Goal: Information Seeking & Learning: Learn about a topic

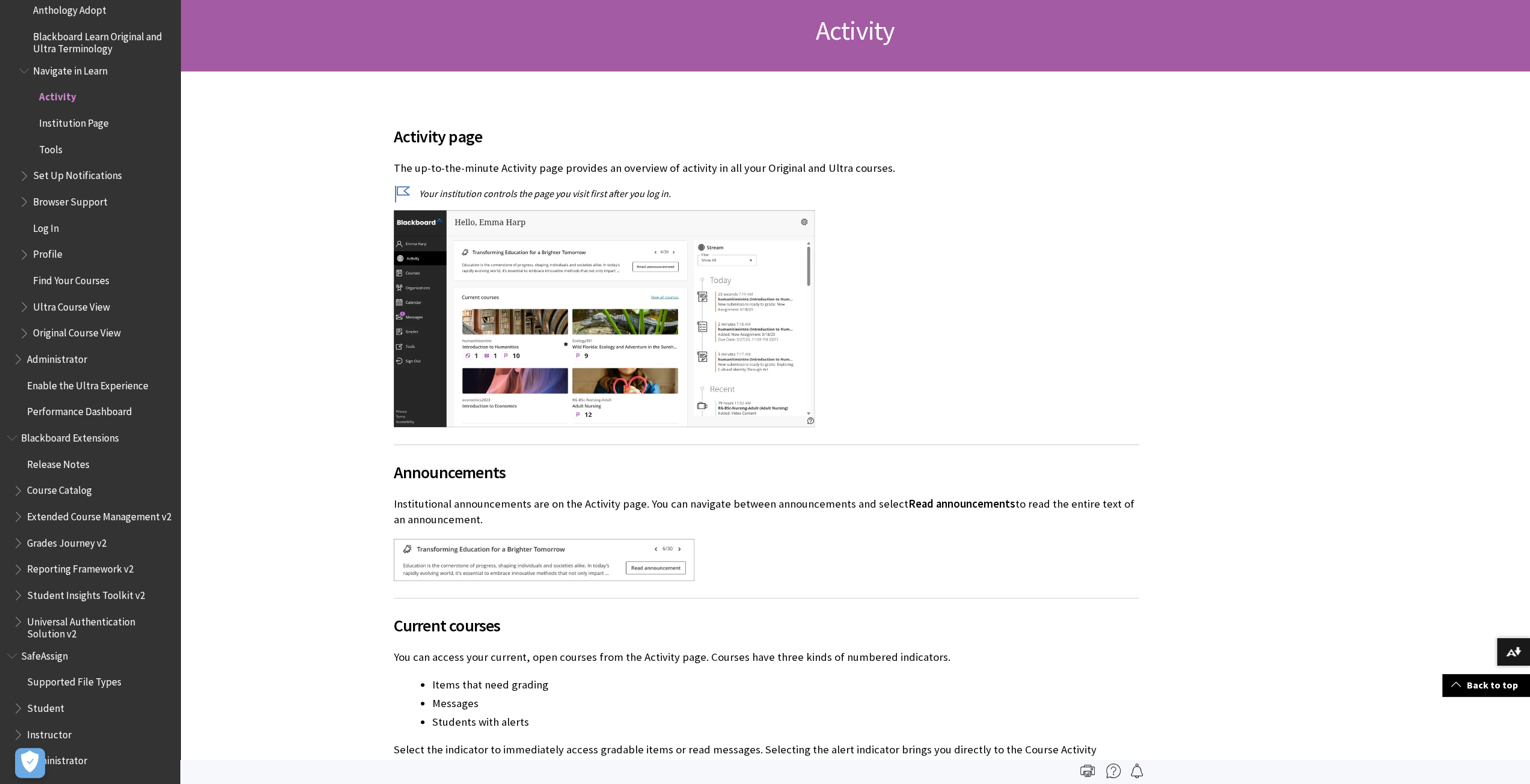
scroll to position [60, 0]
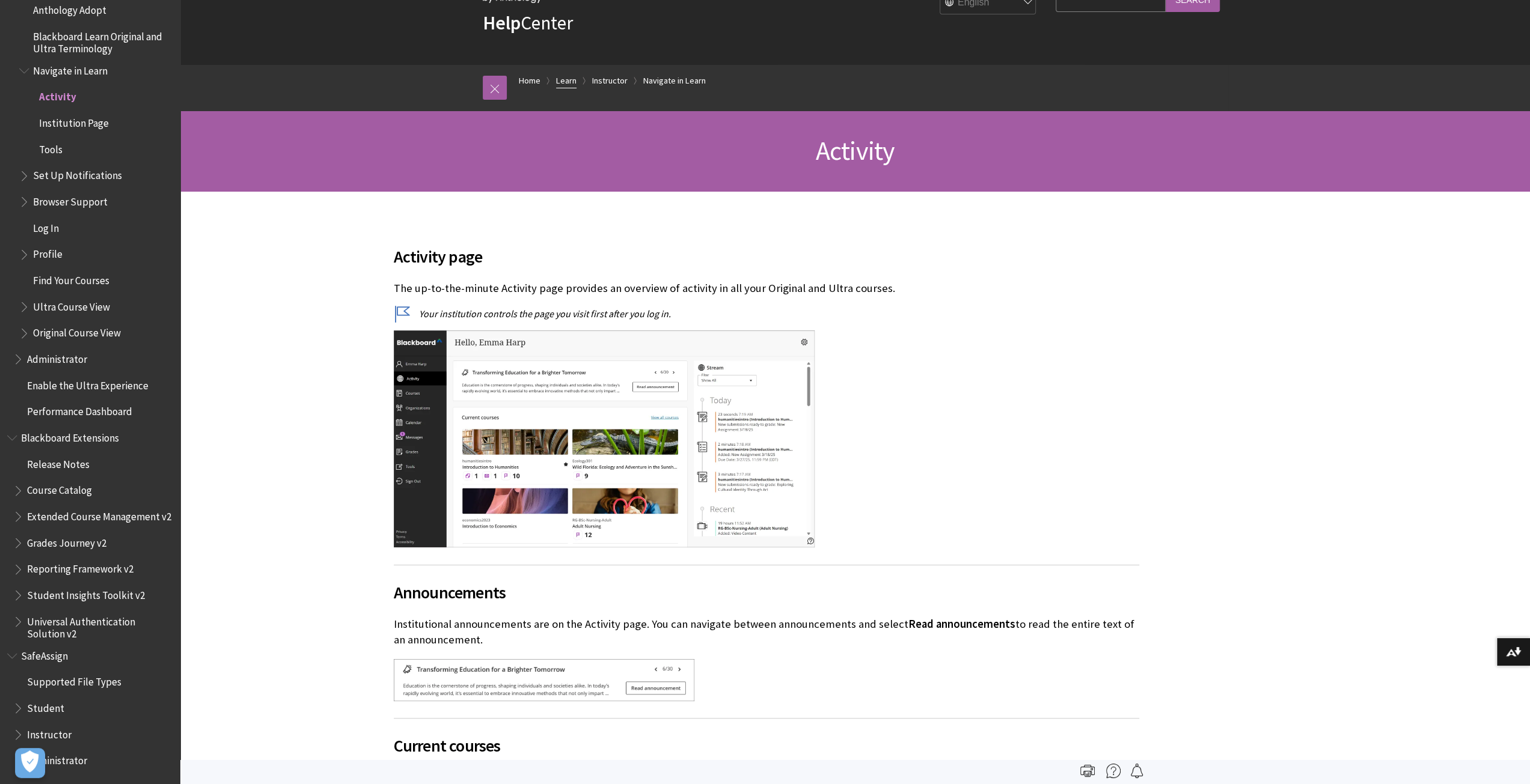
click at [566, 79] on link "Learn" at bounding box center [566, 81] width 21 height 15
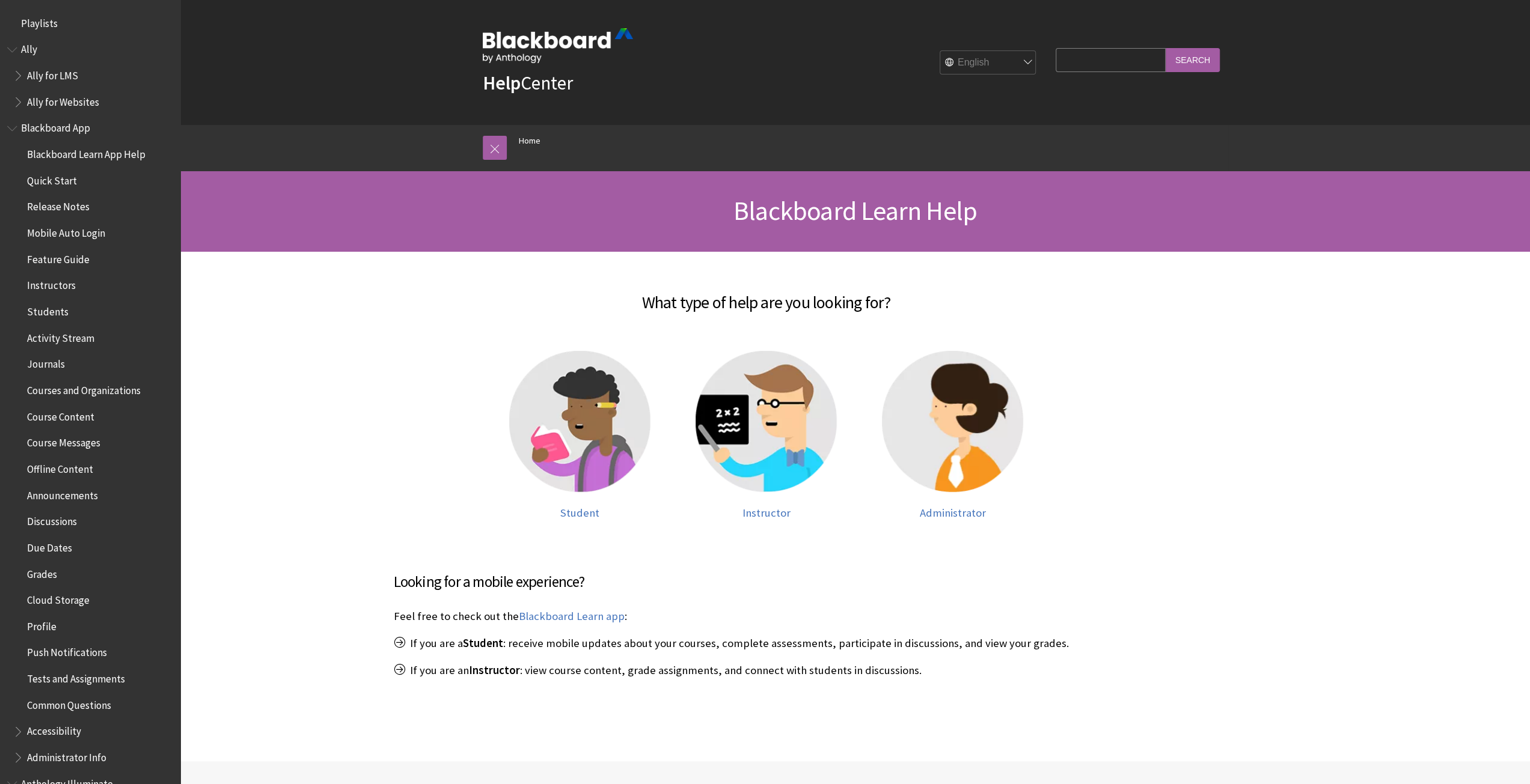
scroll to position [887, 0]
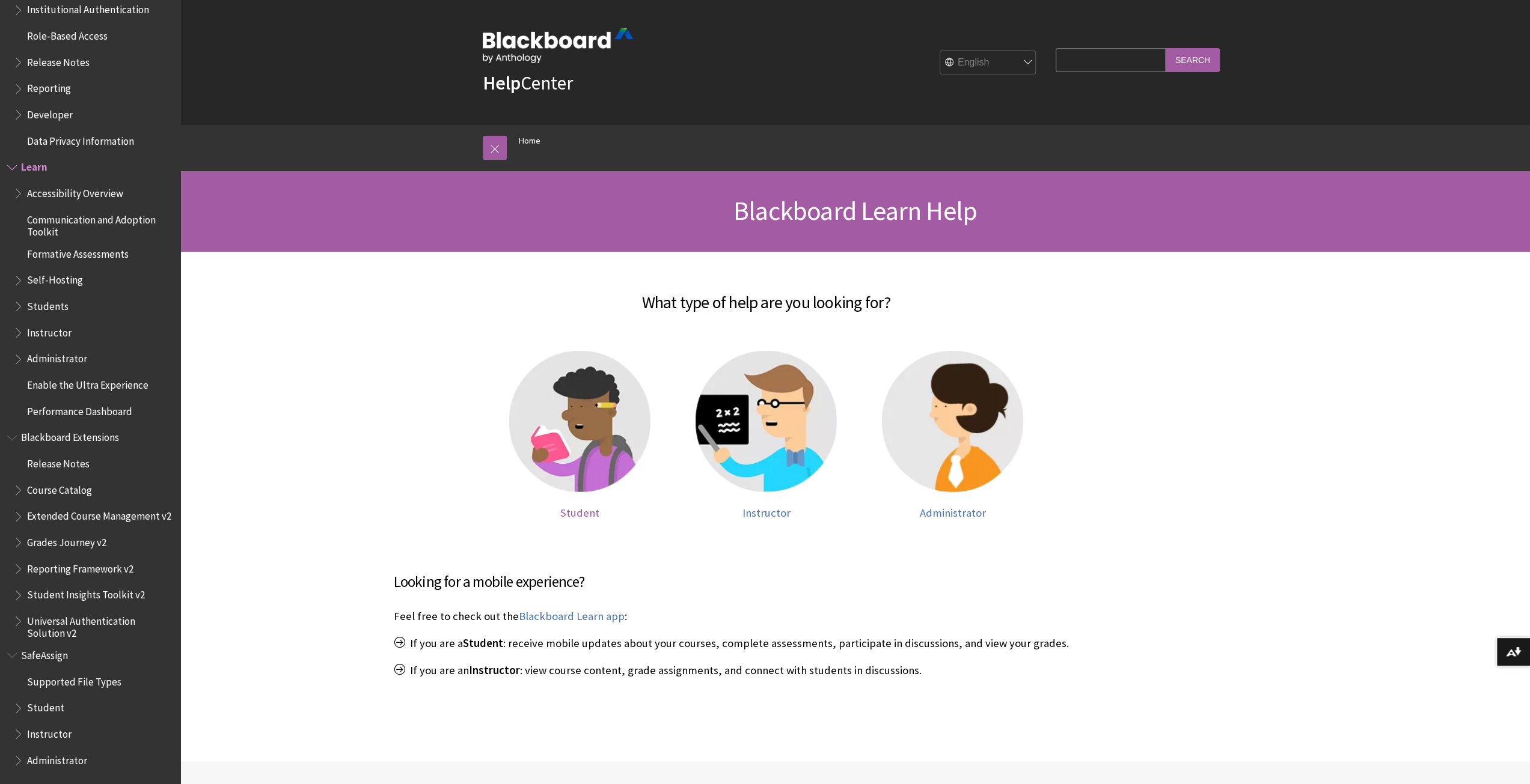
click at [599, 466] on img at bounding box center [579, 421] width 141 height 141
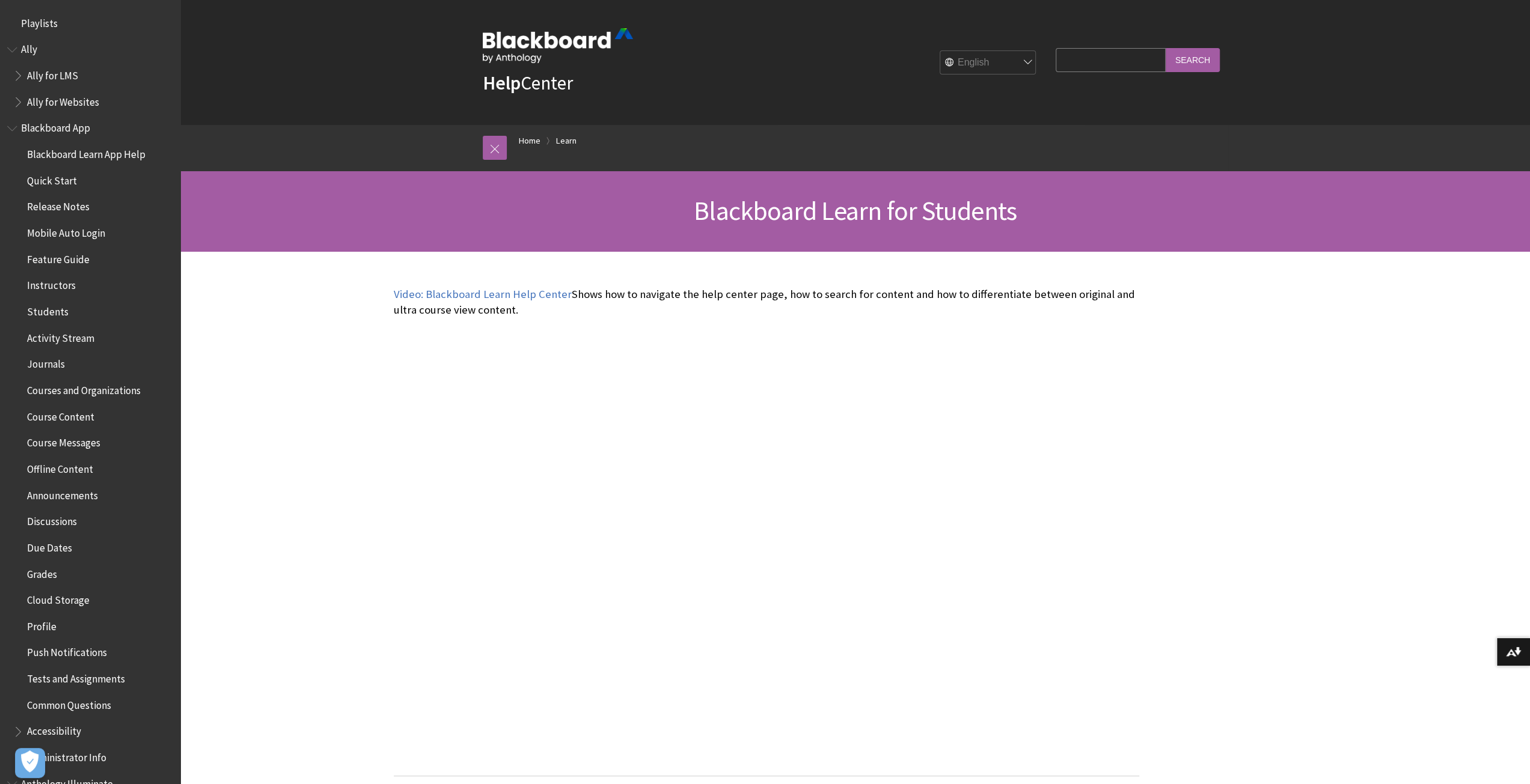
scroll to position [1149, 0]
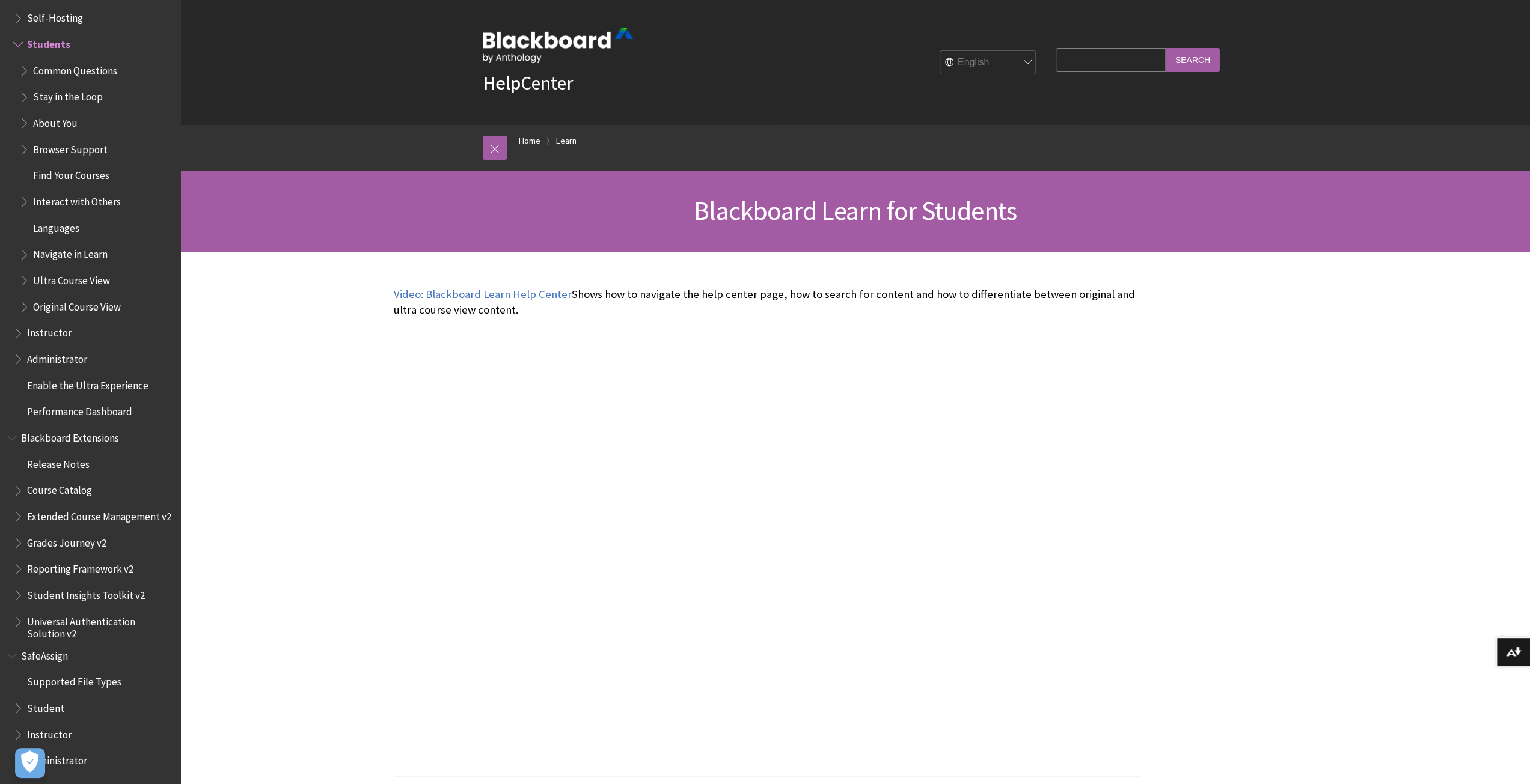
click at [21, 251] on span "Book outline for Blackboard Learn Help" at bounding box center [26, 251] width 13 height 15
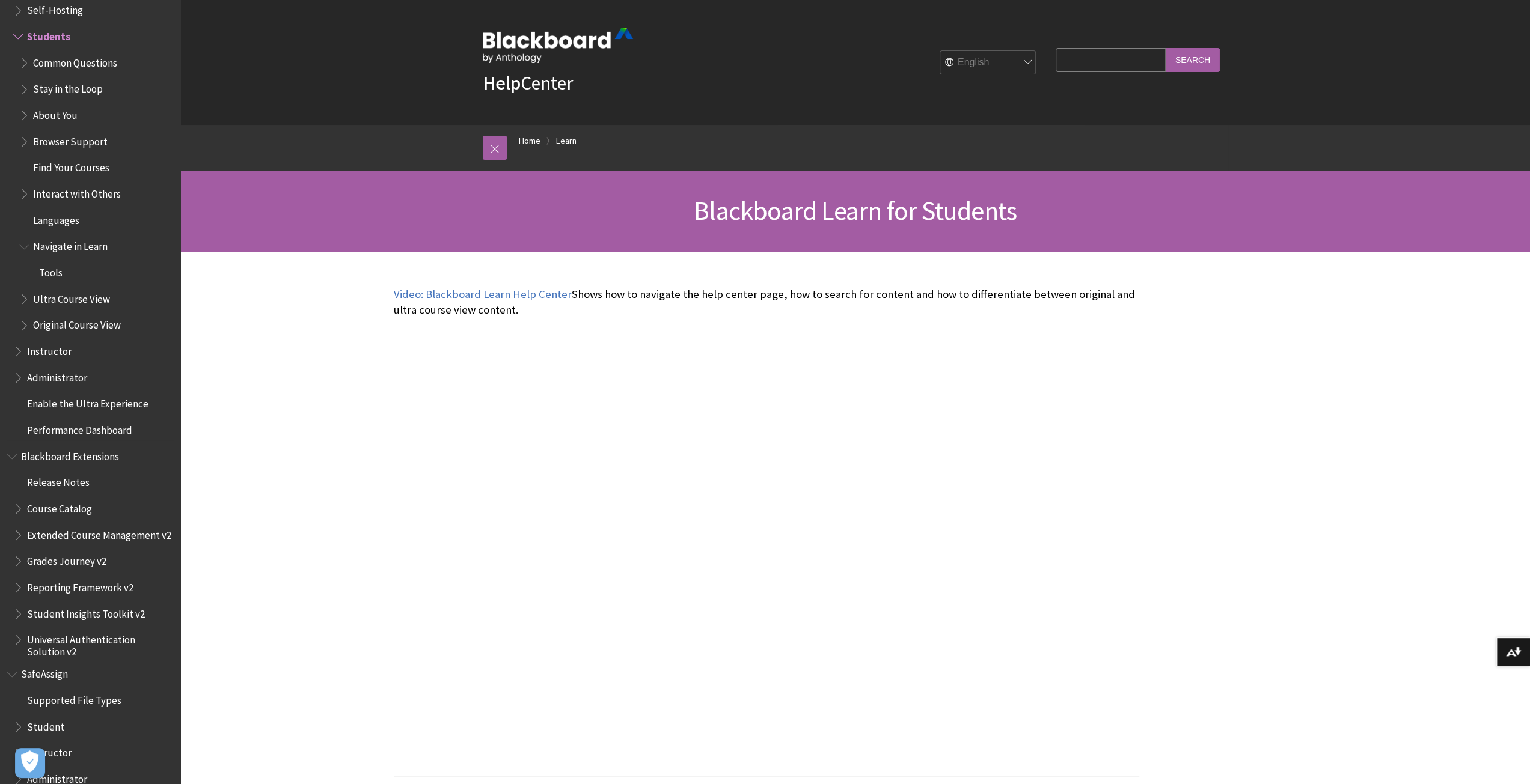
click at [64, 250] on span "Navigate in Learn" at bounding box center [70, 244] width 75 height 16
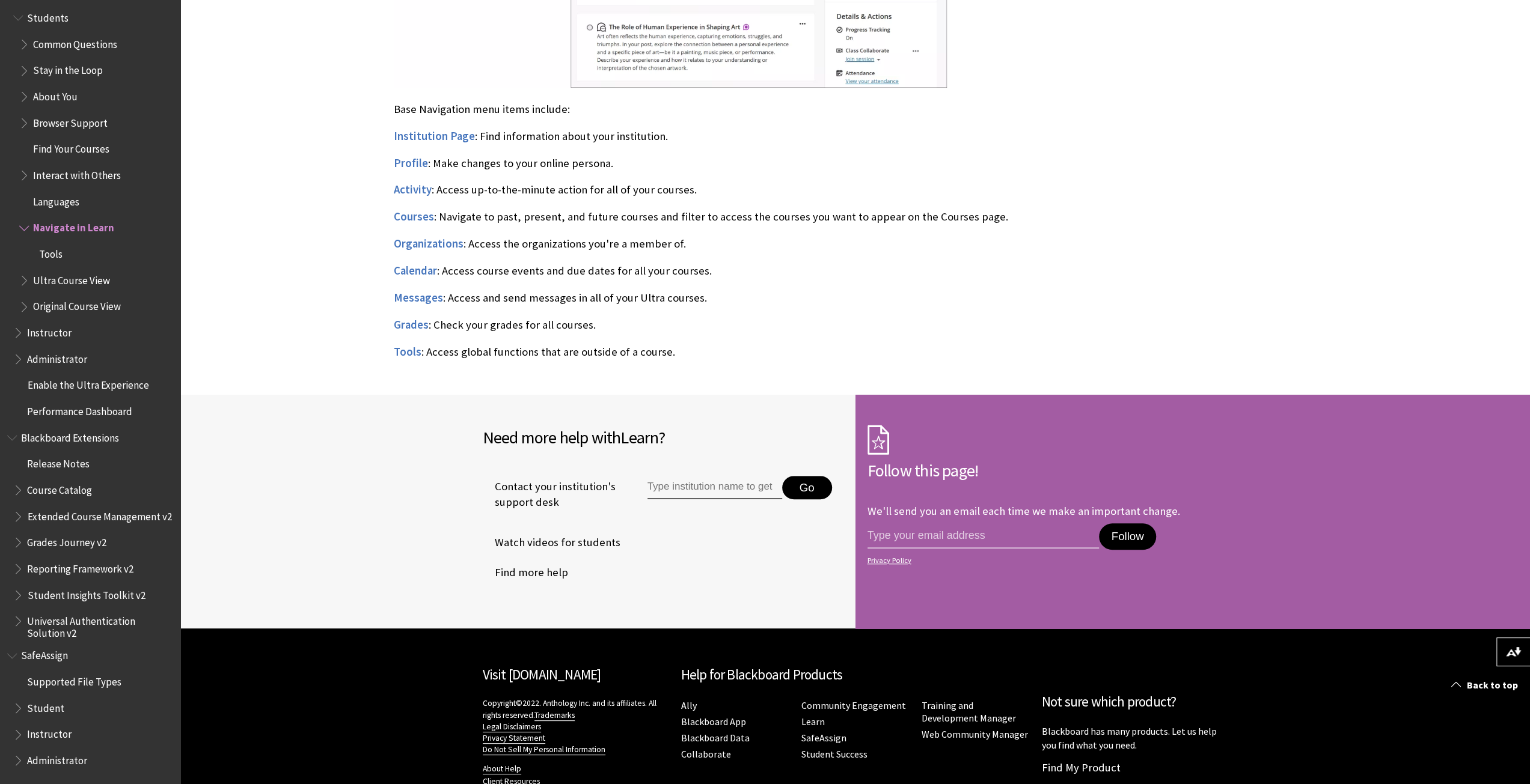
scroll to position [360, 0]
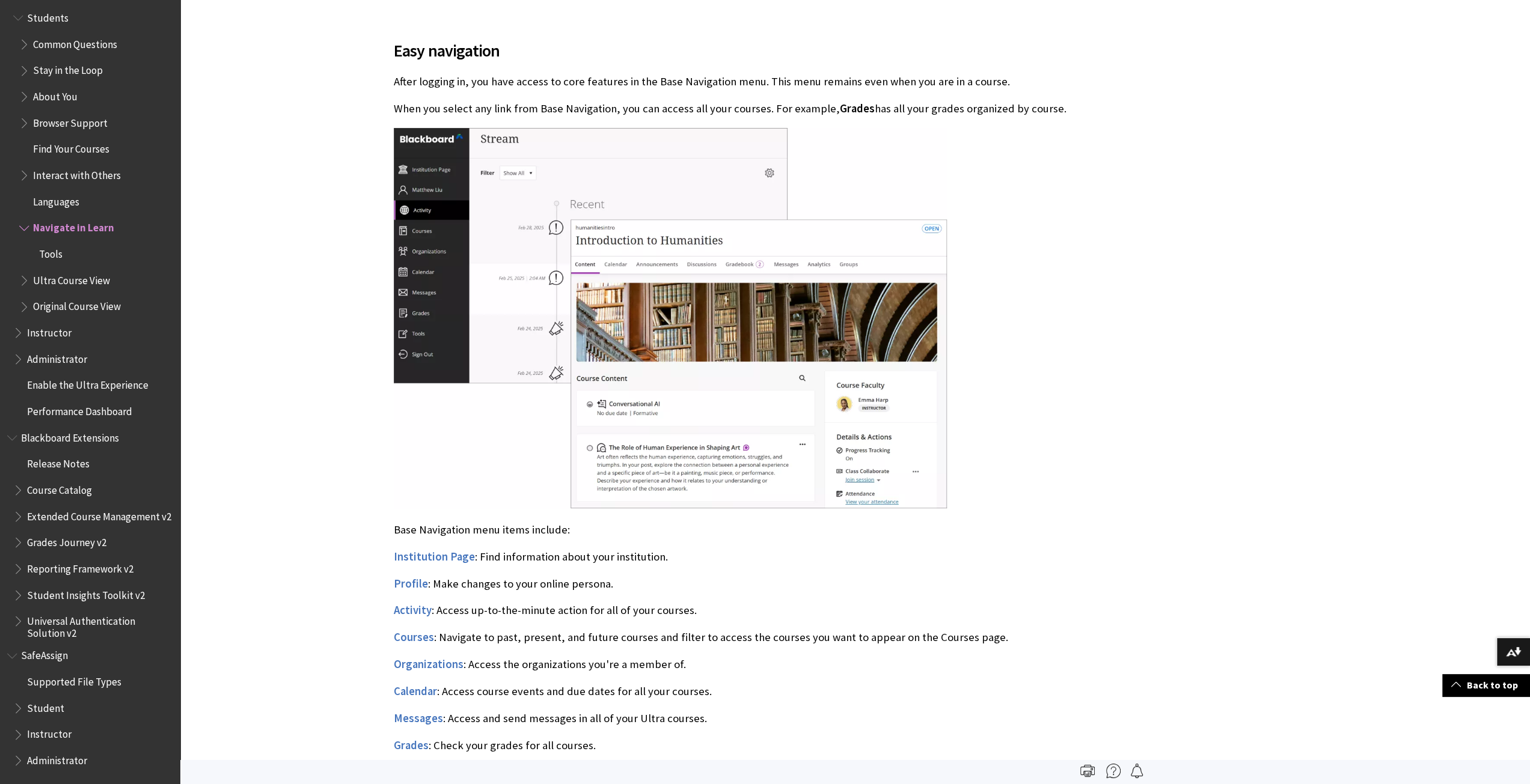
click at [22, 270] on span "Book outline for Blackboard Learn Help" at bounding box center [26, 277] width 13 height 15
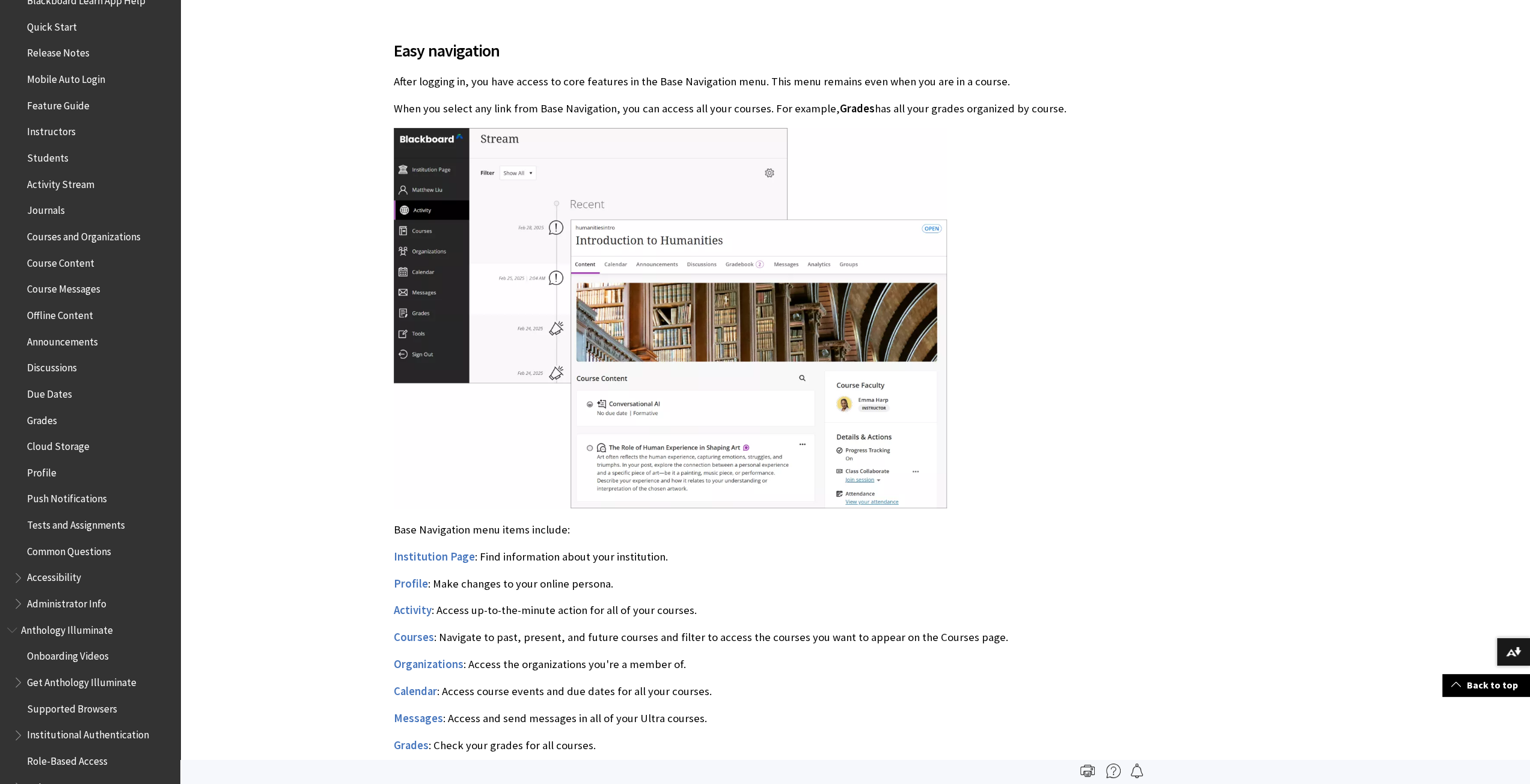
scroll to position [0, 0]
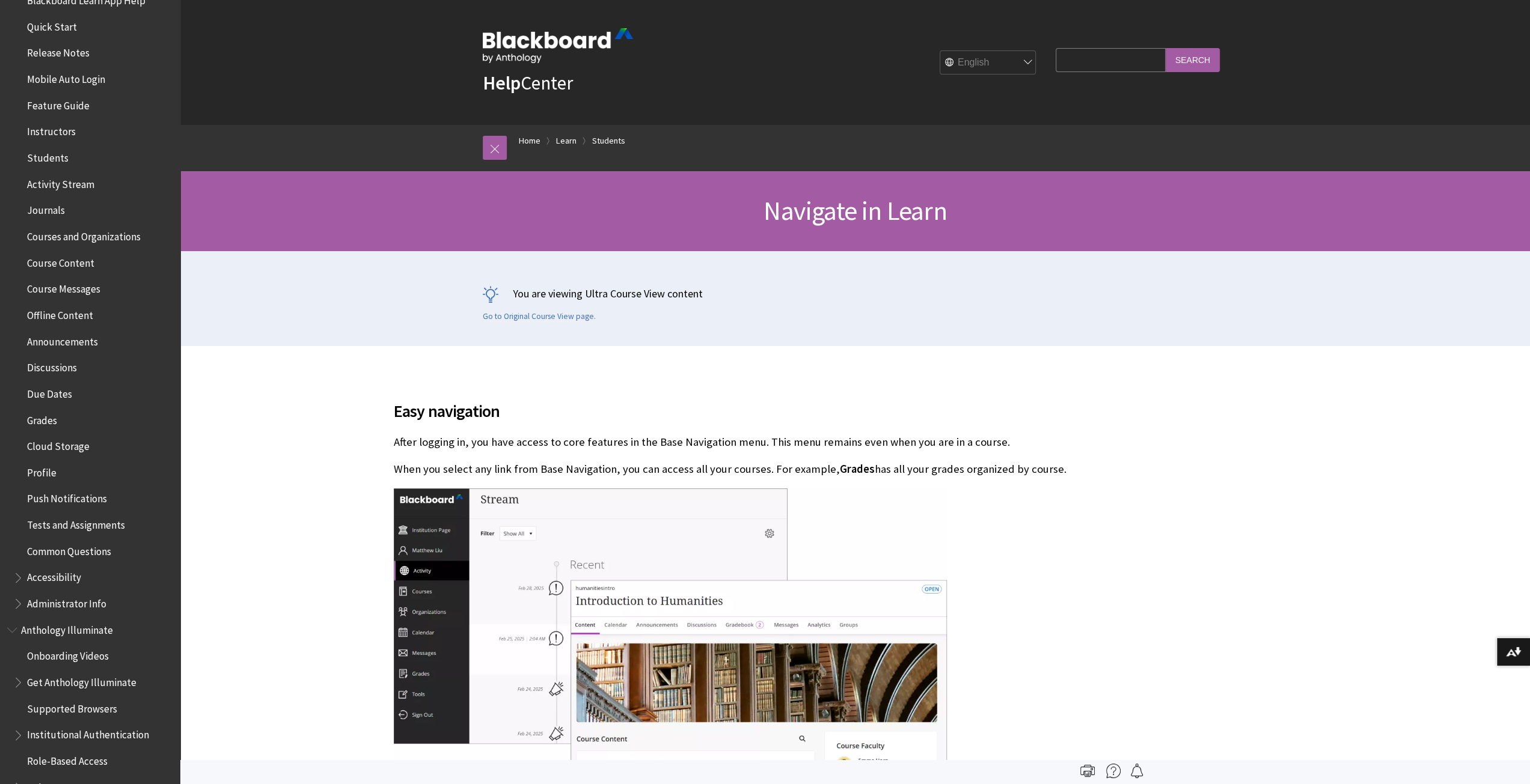
click at [1109, 57] on input "Search Query" at bounding box center [1111, 60] width 110 height 23
type input "instructor dashboard"
click at [1166, 48] on input "Search" at bounding box center [1193, 60] width 54 height 23
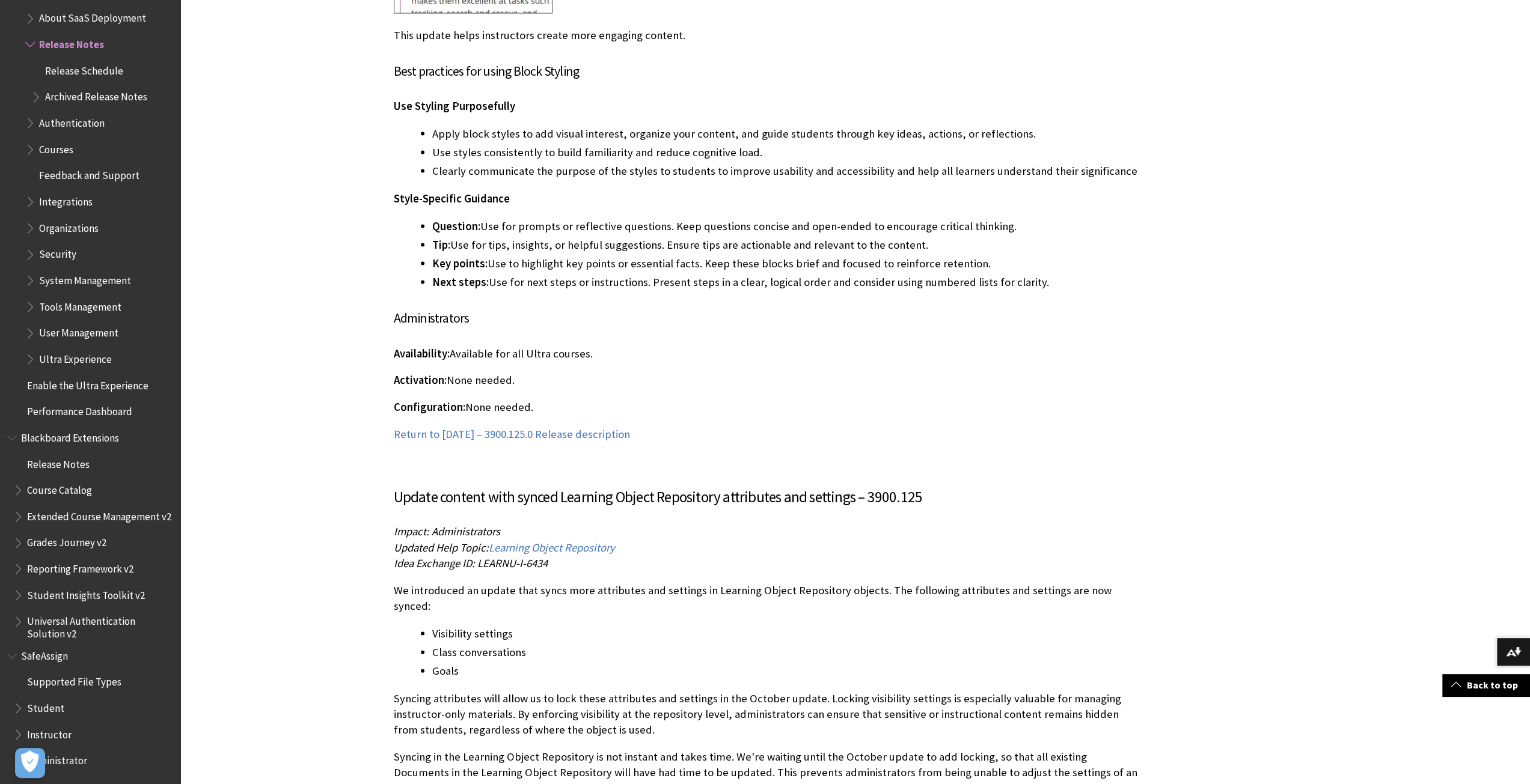
scroll to position [2644, 0]
